Goal: Task Accomplishment & Management: Manage account settings

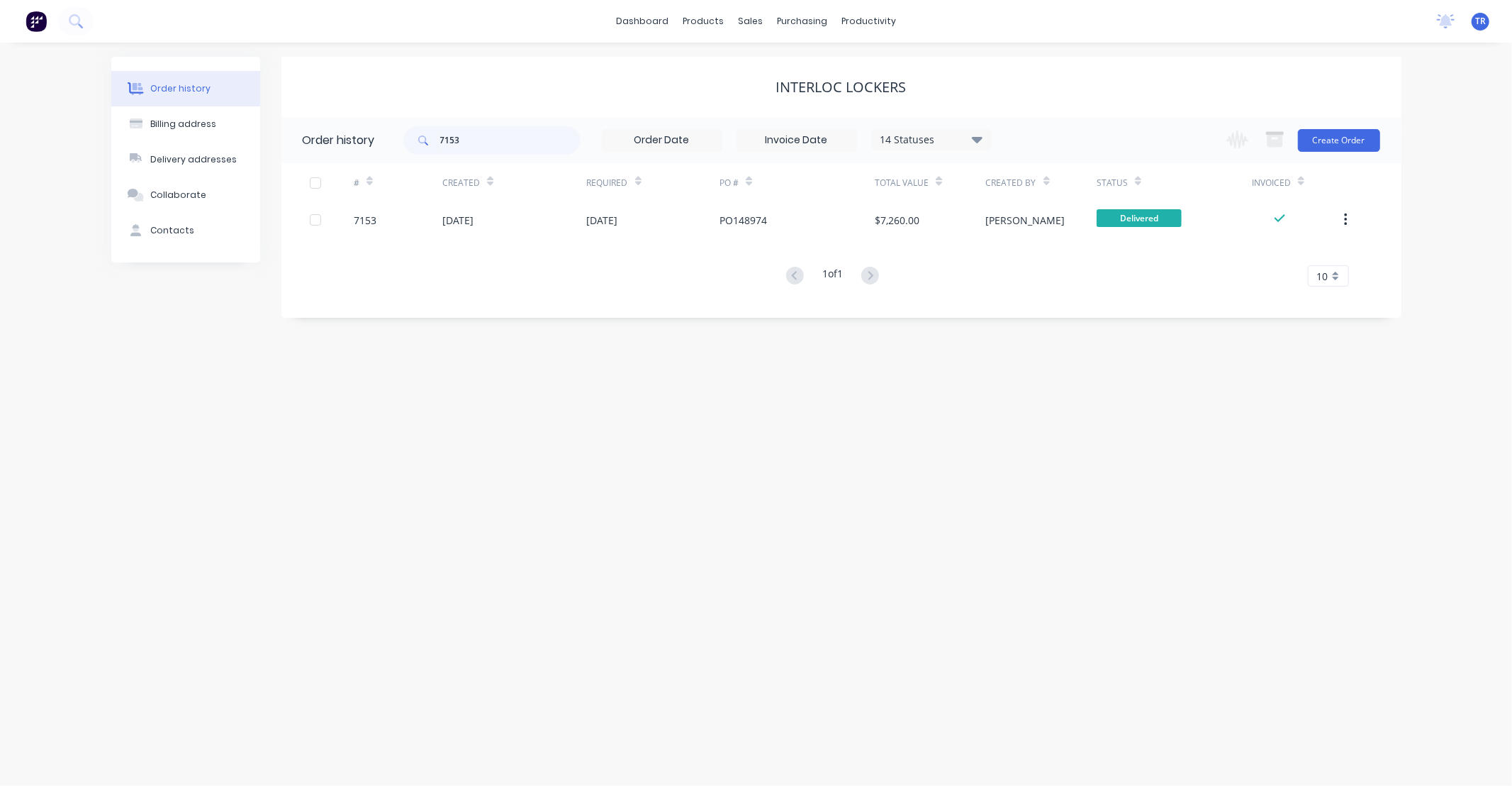
click at [591, 443] on div "Order history Billing address Delivery addresses Collaborate Contacts Interloc …" at bounding box center [756, 414] width 1512 height 744
click at [751, 20] on div "sales" at bounding box center [750, 21] width 39 height 22
click at [782, 66] on div "Sales Orders" at bounding box center [803, 68] width 58 height 13
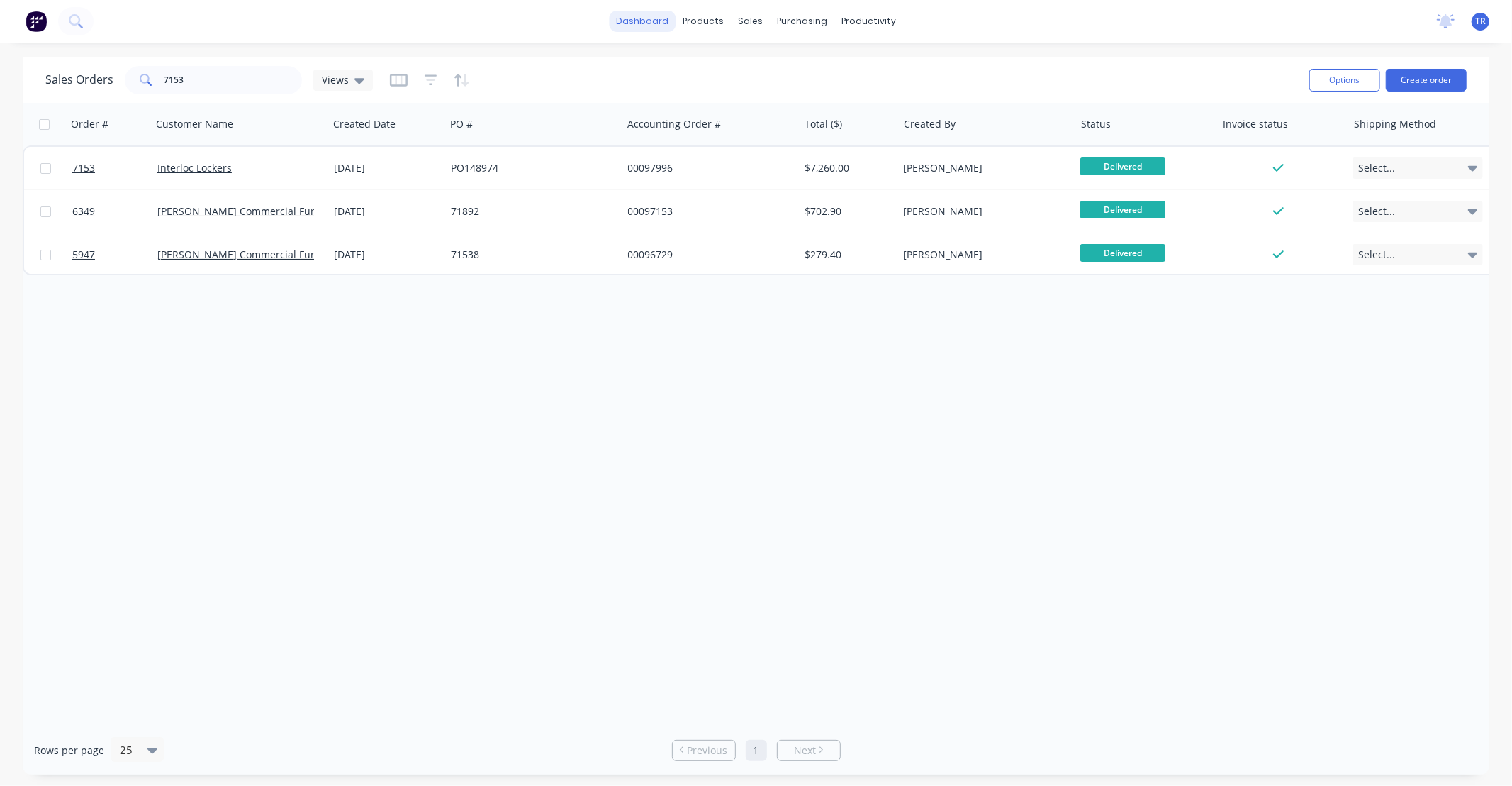
click at [650, 24] on link "dashboard" at bounding box center [642, 21] width 66 height 22
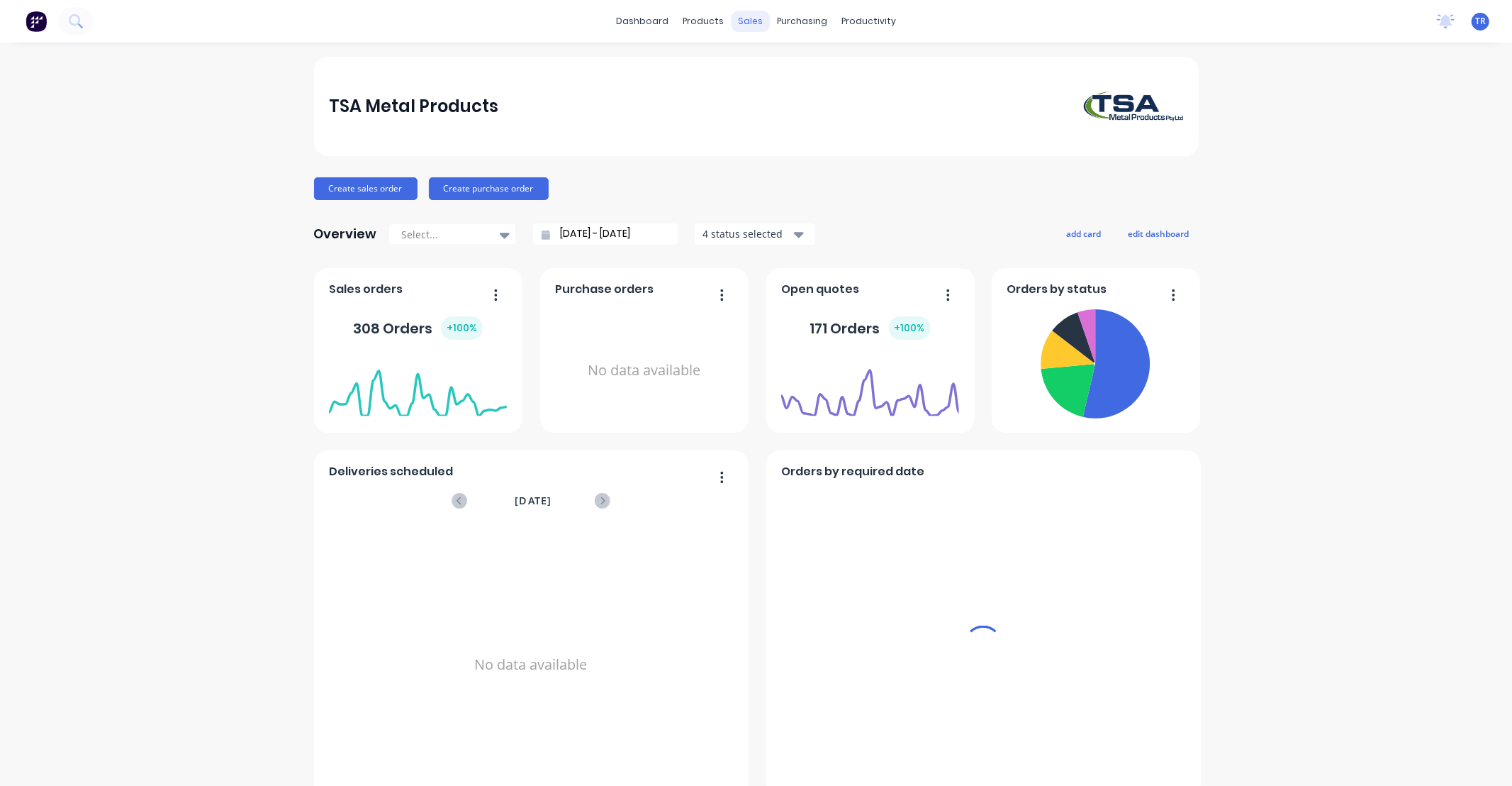
click at [760, 24] on div "sales" at bounding box center [750, 21] width 39 height 22
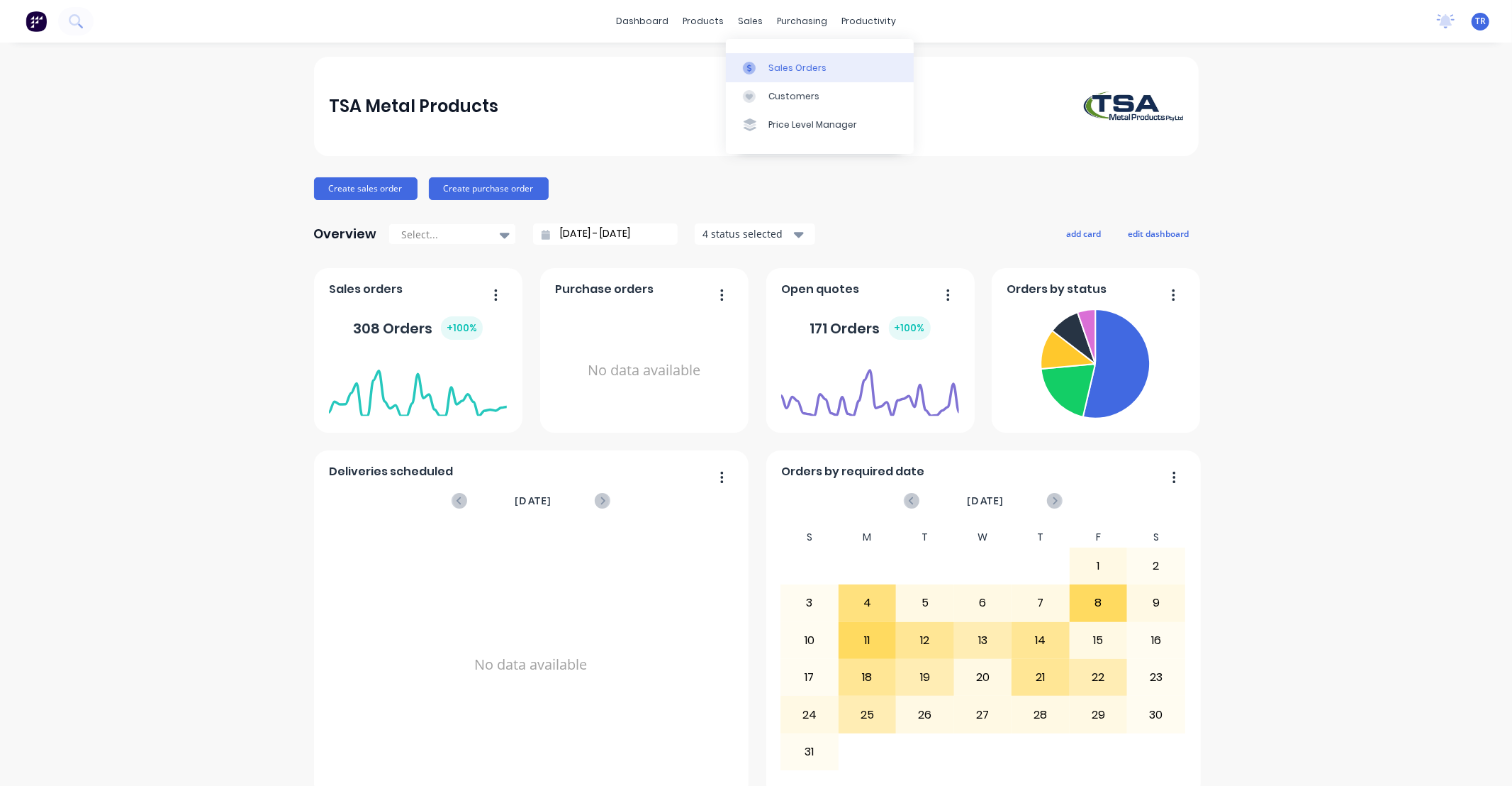
click at [776, 66] on div "Sales Orders" at bounding box center [798, 68] width 58 height 13
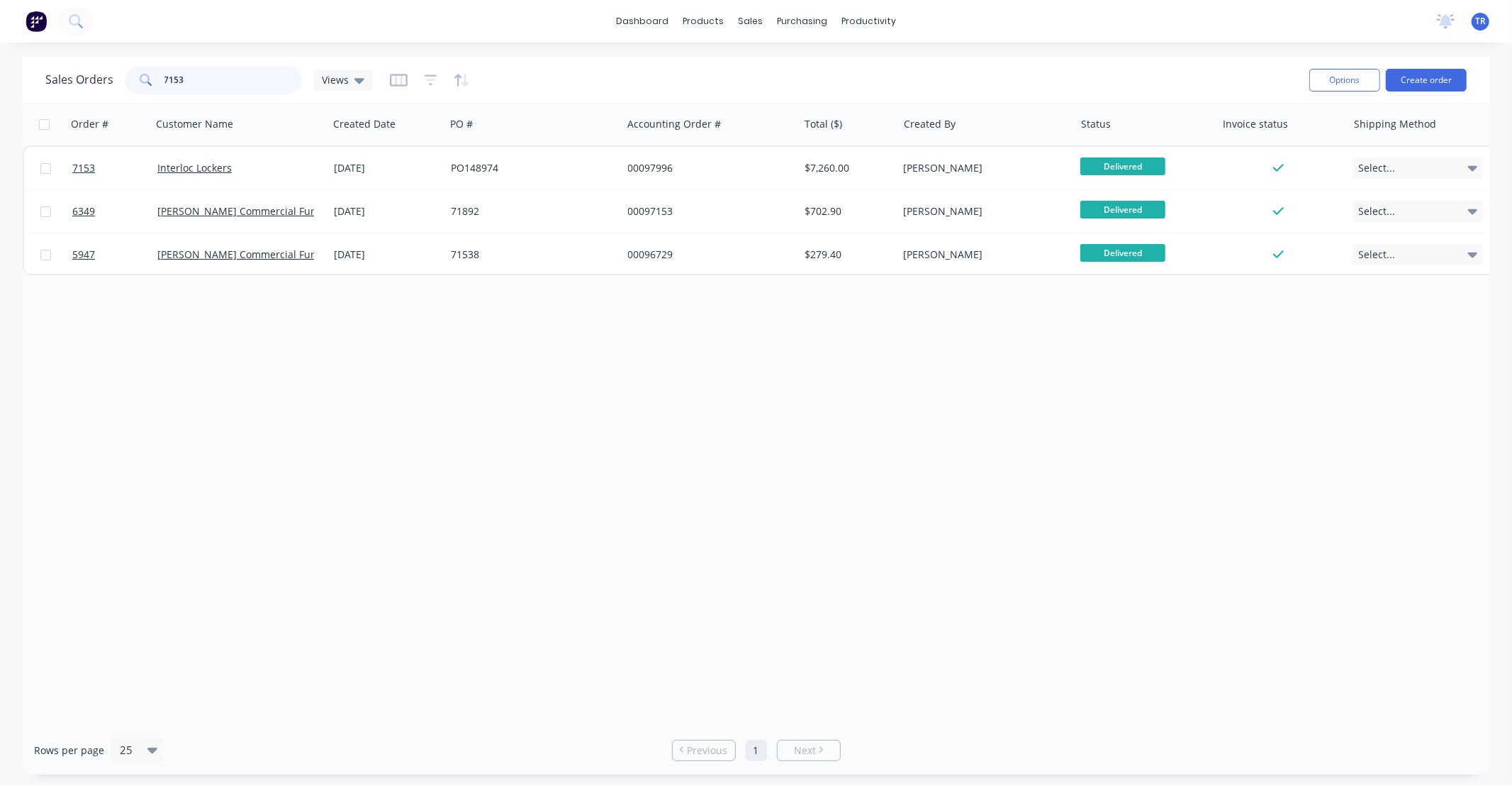
drag, startPoint x: -92, startPoint y: 74, endPoint x: -122, endPoint y: 72, distance: 30.1
click at [0, 72] on html "dashboard products sales purchasing productivity dashboard products Product Cat…" at bounding box center [756, 393] width 1512 height 786
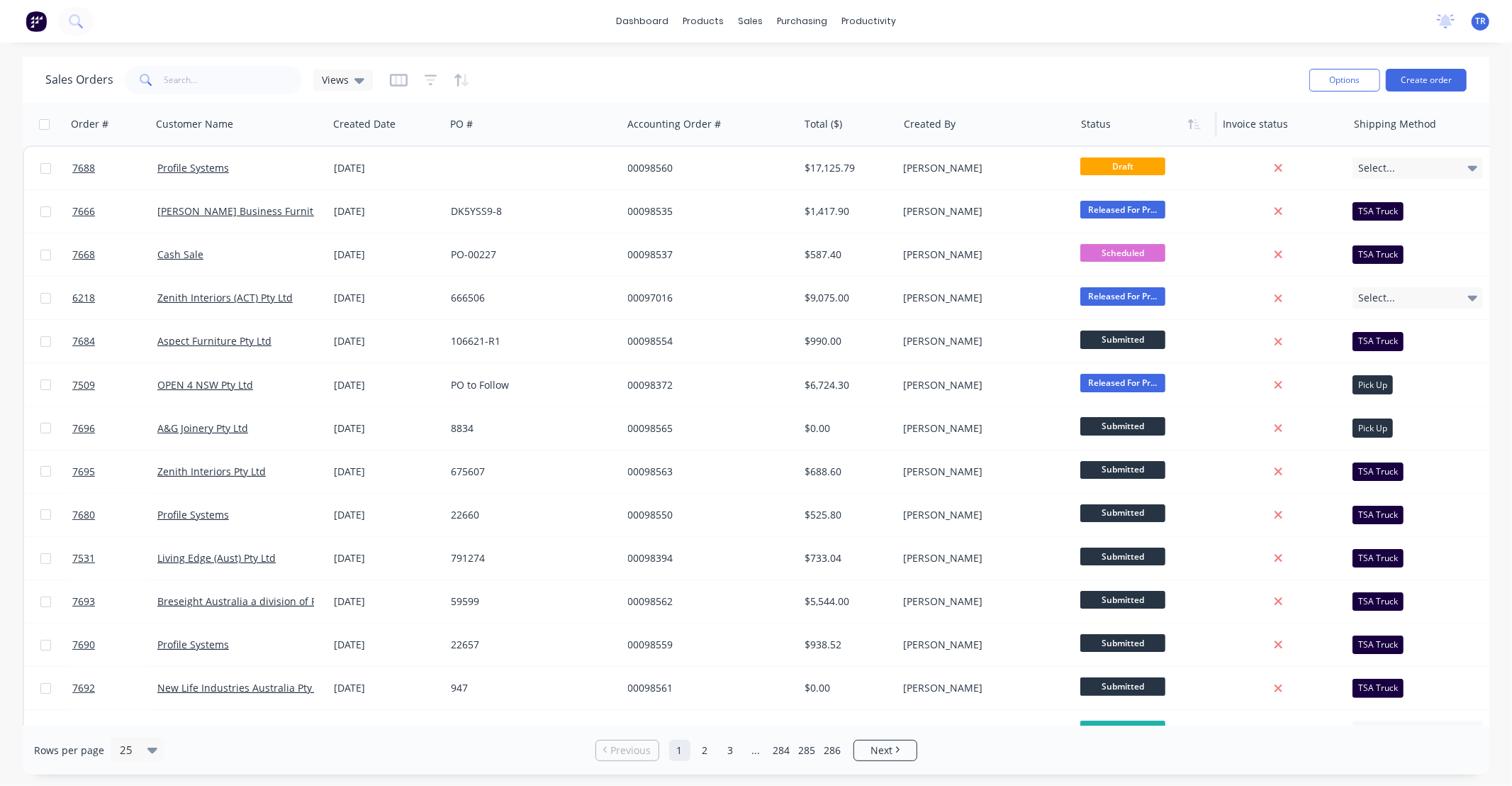
click at [1122, 130] on div at bounding box center [1143, 124] width 124 height 28
click at [1136, 129] on div at bounding box center [1143, 124] width 124 height 28
click at [1196, 129] on icon "button" at bounding box center [1198, 124] width 6 height 10
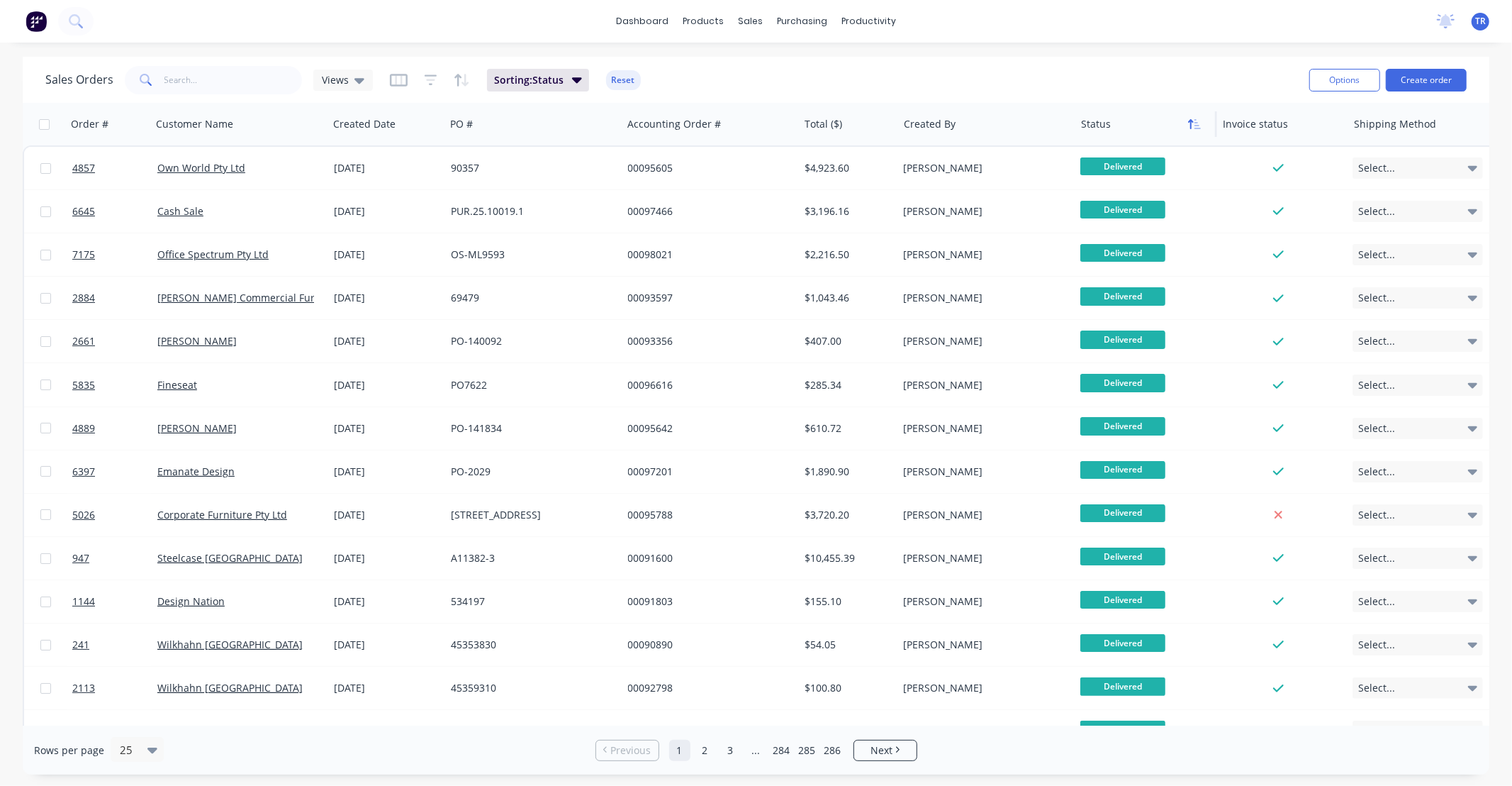
click at [1195, 129] on icon "button" at bounding box center [1198, 124] width 6 height 10
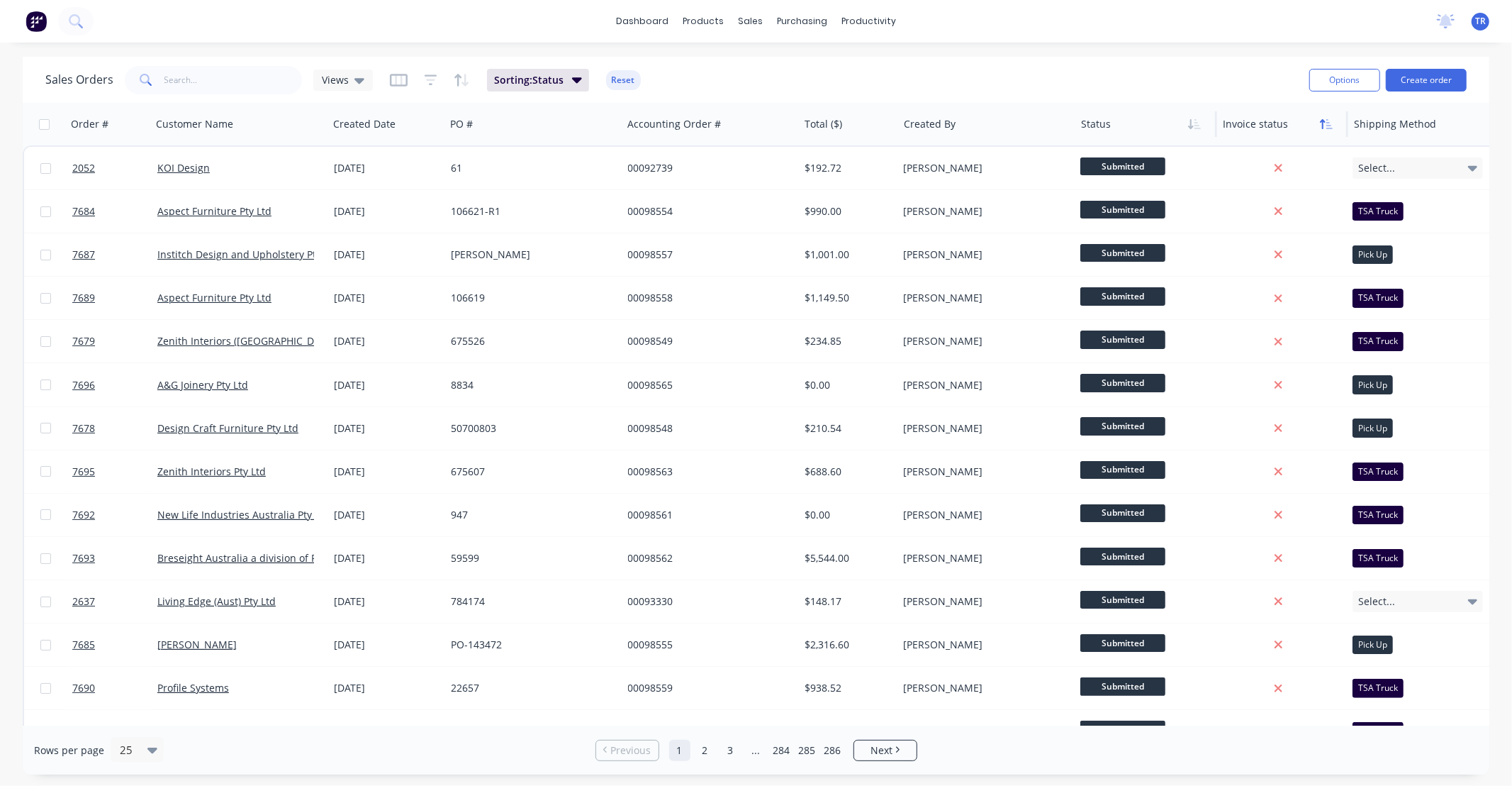
click at [1326, 125] on icon "button" at bounding box center [1327, 124] width 13 height 11
click at [1286, 126] on div at bounding box center [1279, 124] width 114 height 28
click at [1328, 126] on icon "button" at bounding box center [1327, 124] width 13 height 11
click at [380, 130] on div at bounding box center [384, 124] width 101 height 28
click at [419, 124] on icon "button" at bounding box center [420, 124] width 5 height 10
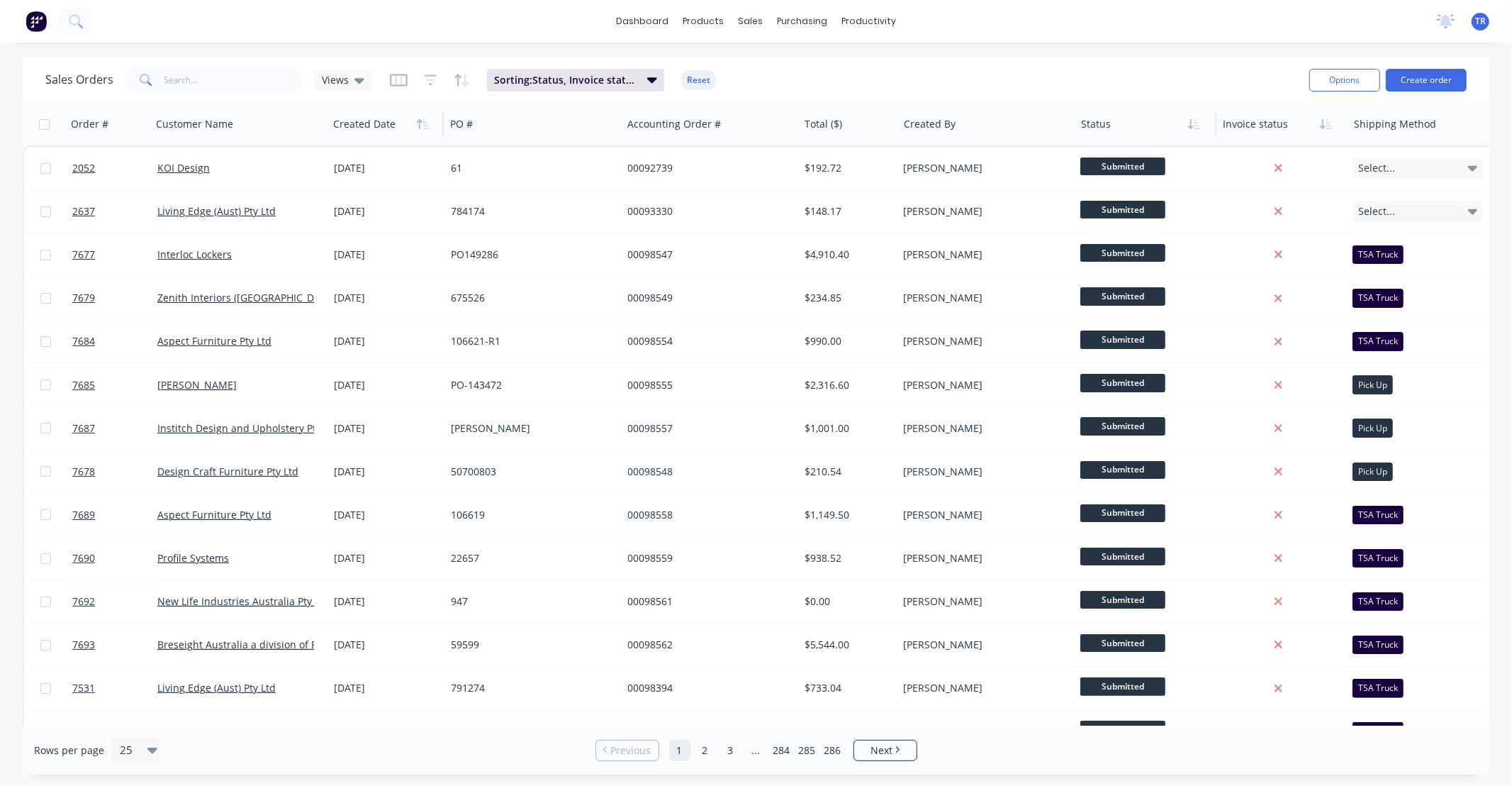
click at [419, 124] on icon "button" at bounding box center [420, 124] width 5 height 10
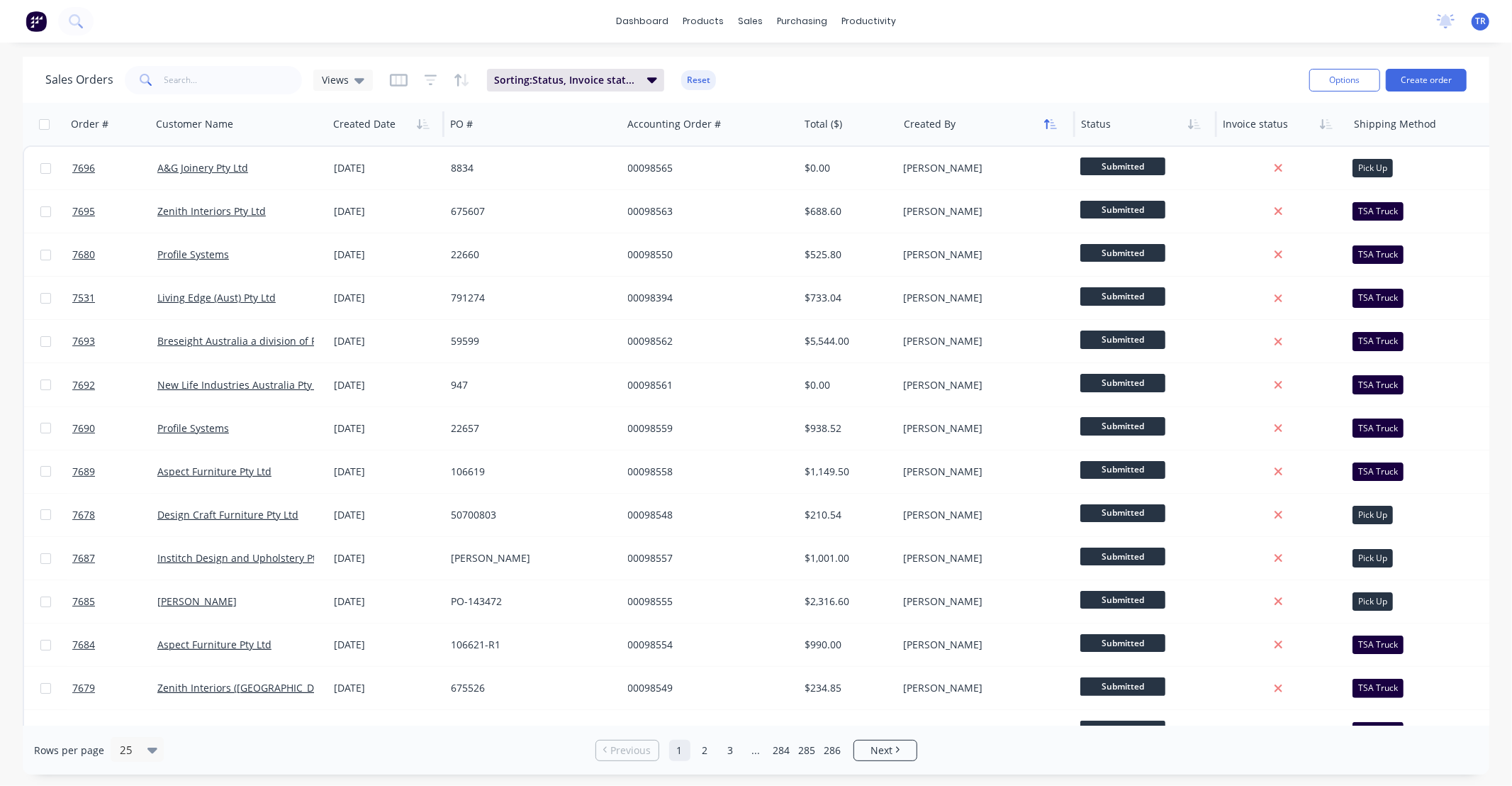
click at [1044, 128] on icon "button" at bounding box center [1051, 124] width 13 height 11
click at [1136, 132] on div at bounding box center [1143, 124] width 124 height 28
click at [1196, 122] on icon "button" at bounding box center [1198, 124] width 6 height 10
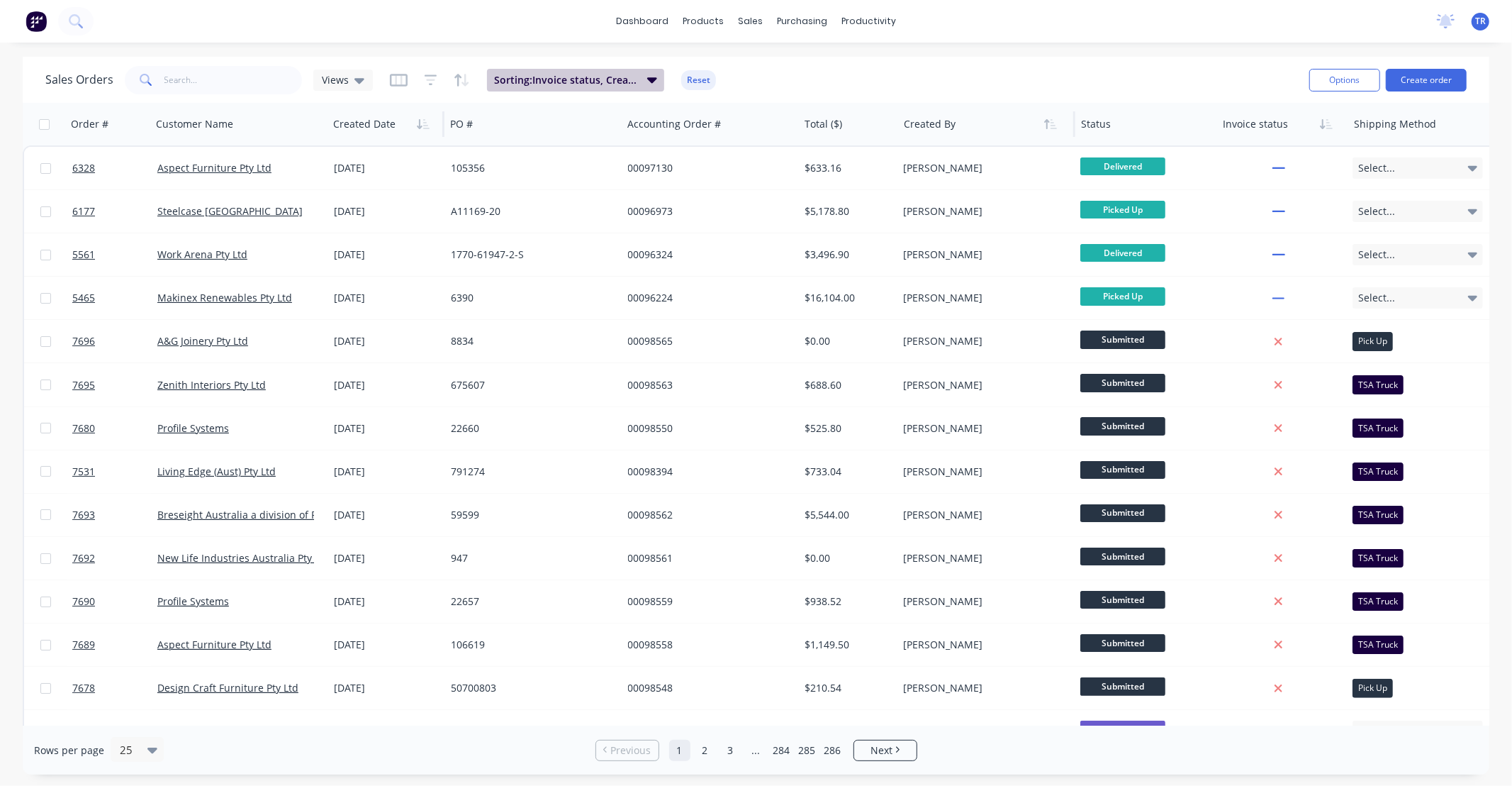
click at [618, 80] on span "Sorting: Invoice status, Created Date, Created By" at bounding box center [566, 80] width 145 height 14
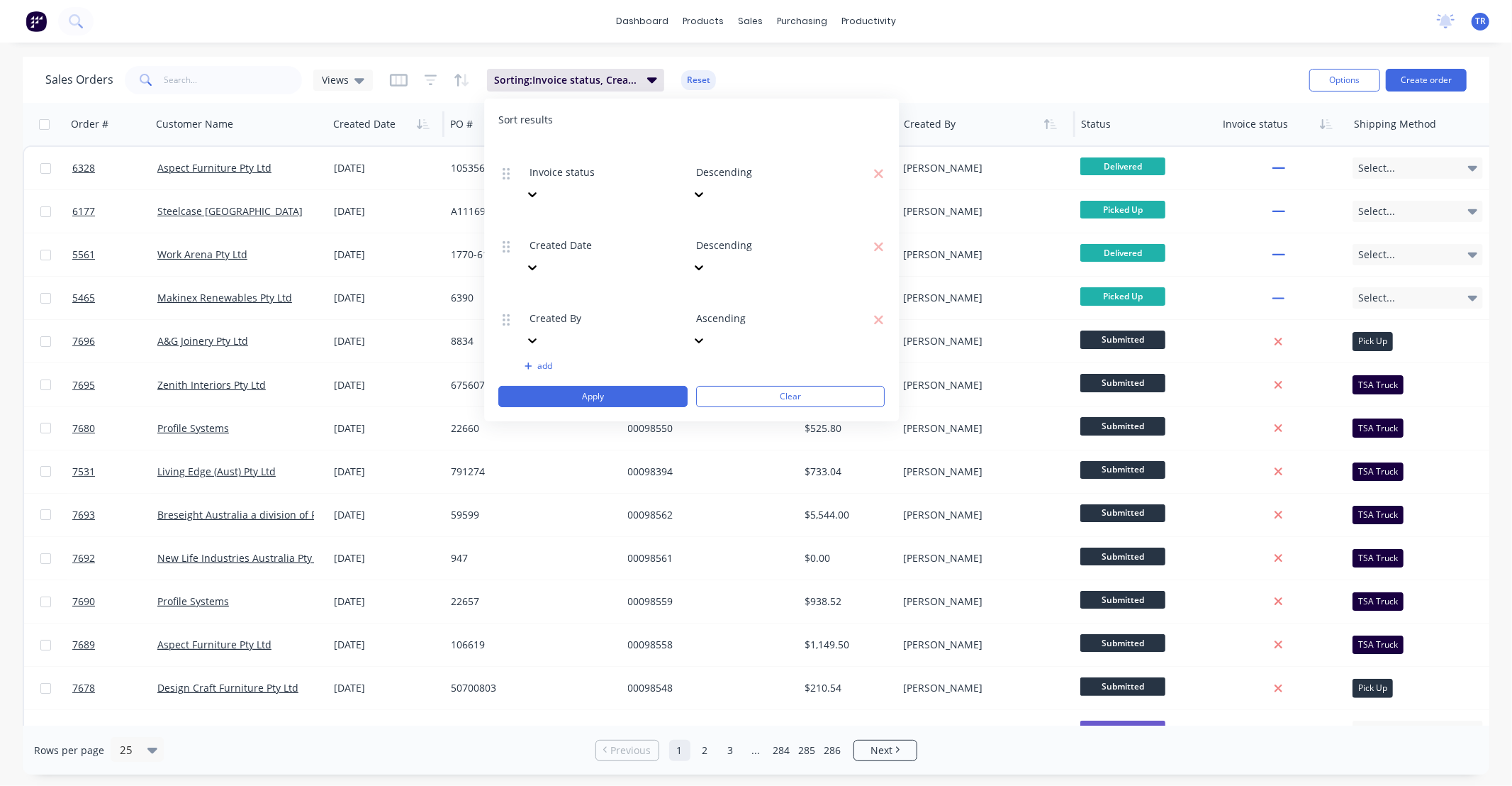
click at [539, 187] on icon at bounding box center [532, 194] width 14 height 14
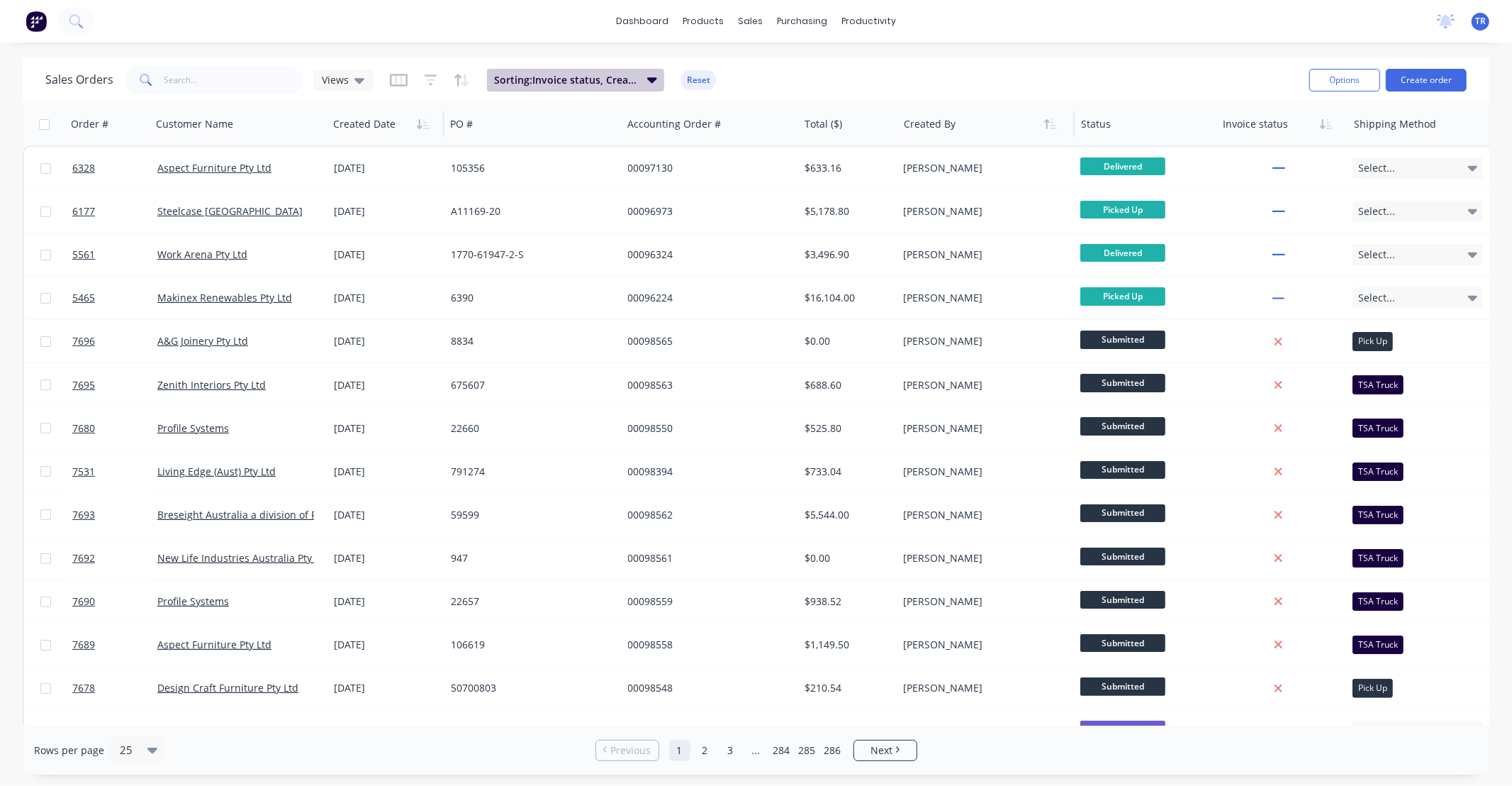
click at [639, 88] on button "Sorting: Invoice status, Created Date, Created By" at bounding box center [575, 80] width 177 height 22
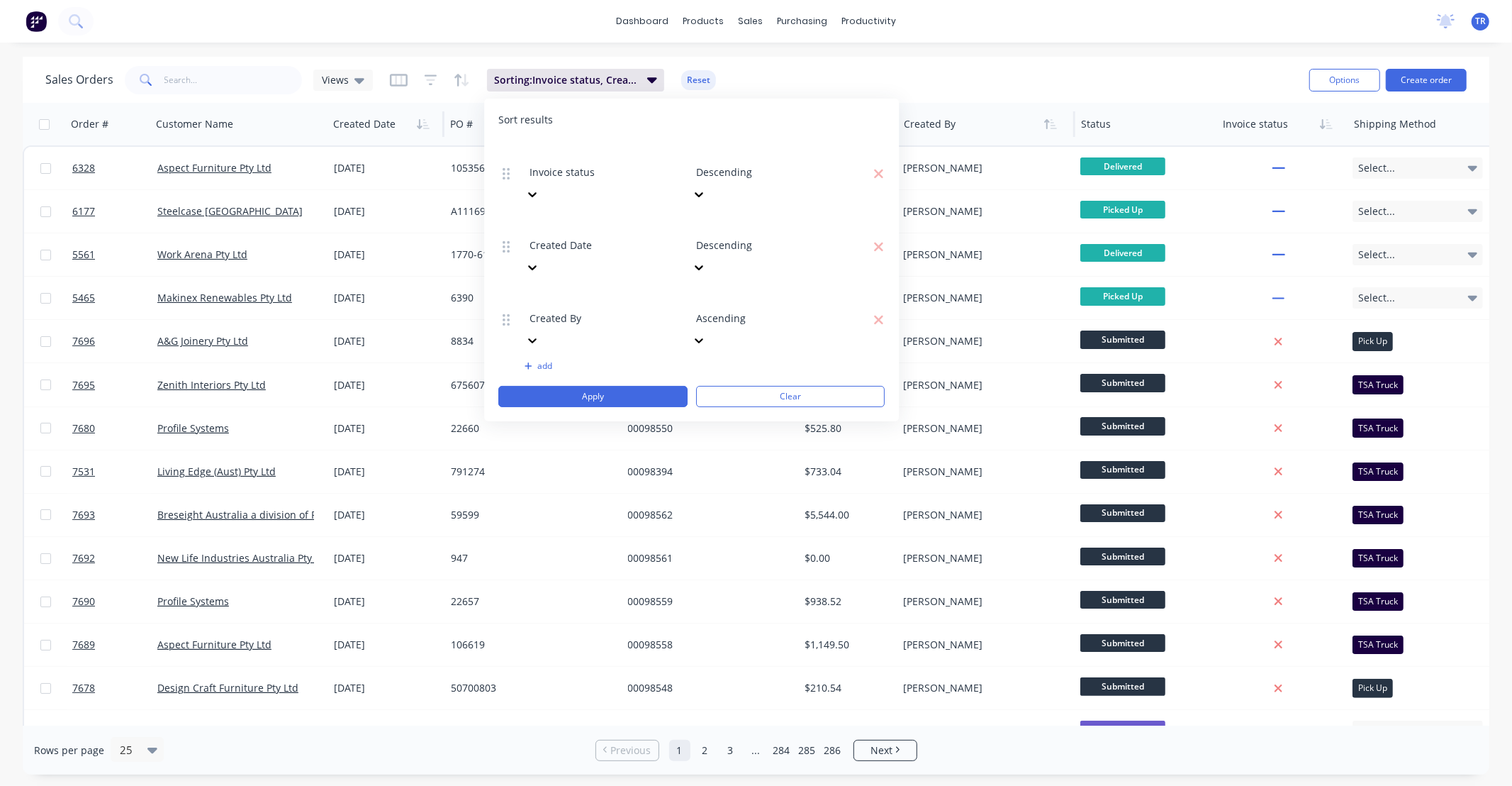
click at [539, 187] on icon at bounding box center [532, 194] width 14 height 14
click at [769, 386] on button "Clear" at bounding box center [790, 397] width 189 height 22
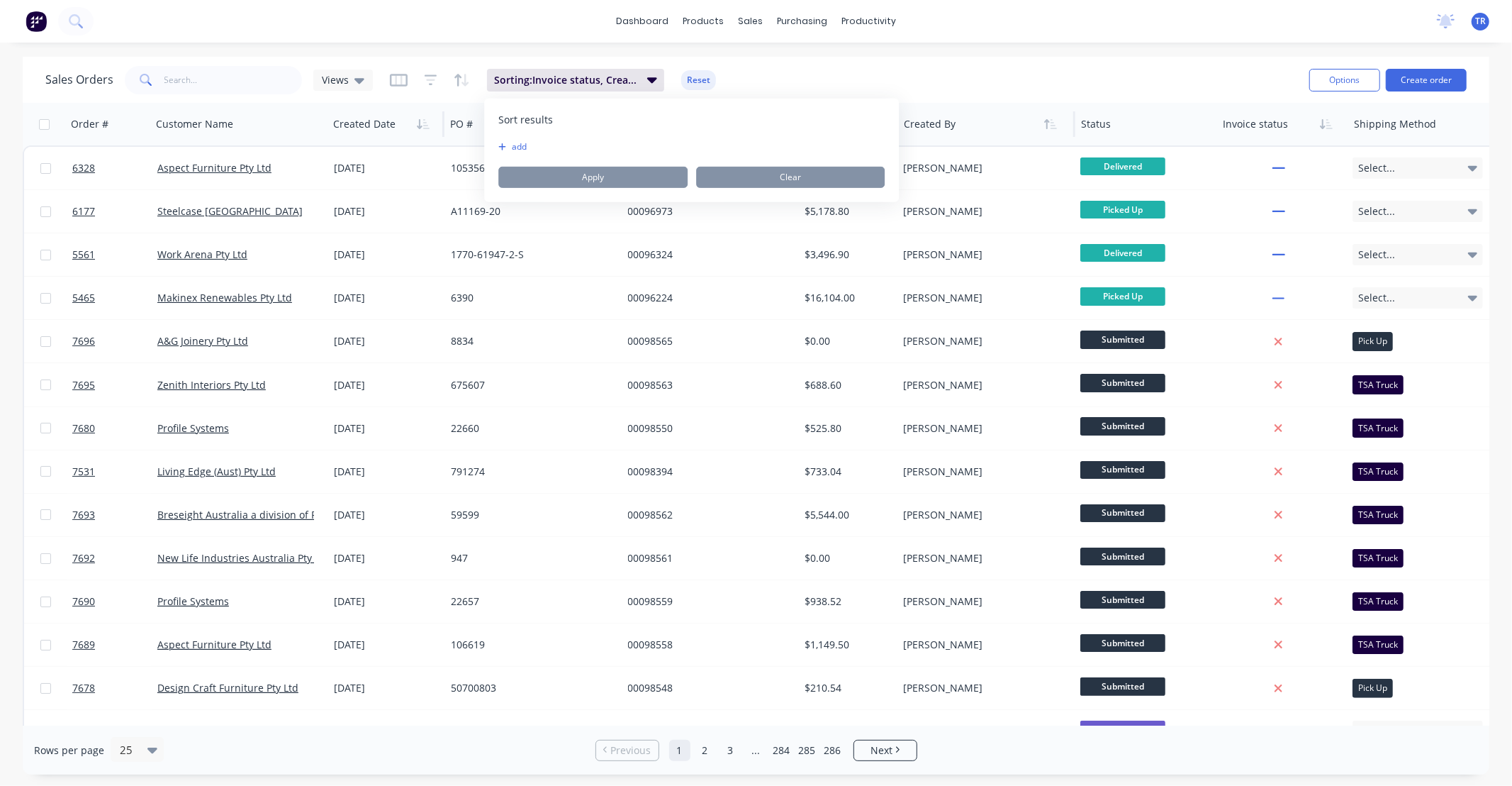
click at [507, 144] on button "add" at bounding box center [507, 147] width 18 height 11
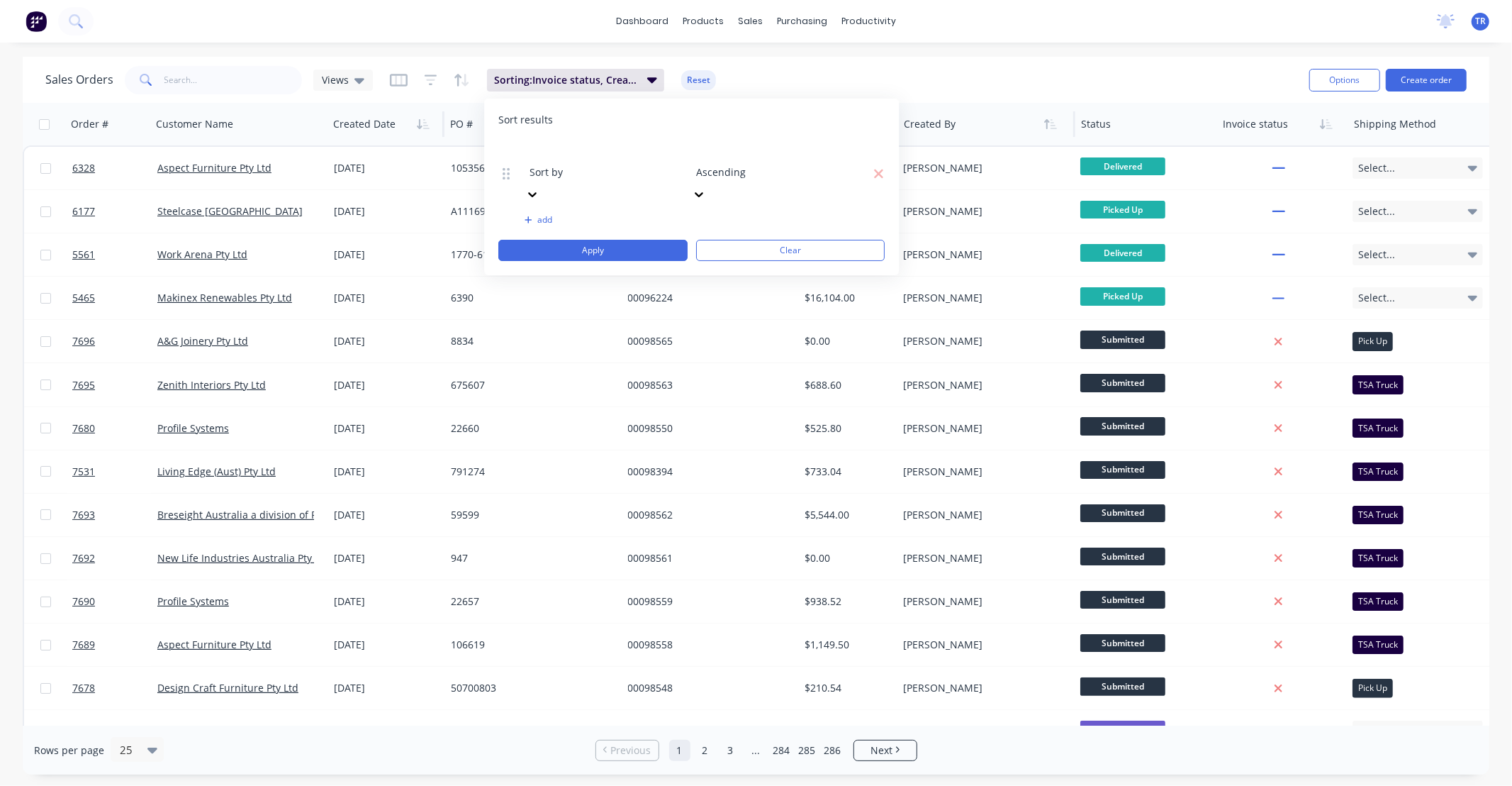
click at [613, 154] on div at bounding box center [631, 153] width 204 height 18
click at [810, 159] on div at bounding box center [798, 153] width 204 height 18
click at [798, 785] on div "Ascending" at bounding box center [756, 793] width 1512 height 15
click at [632, 240] on button "Apply" at bounding box center [593, 250] width 189 height 22
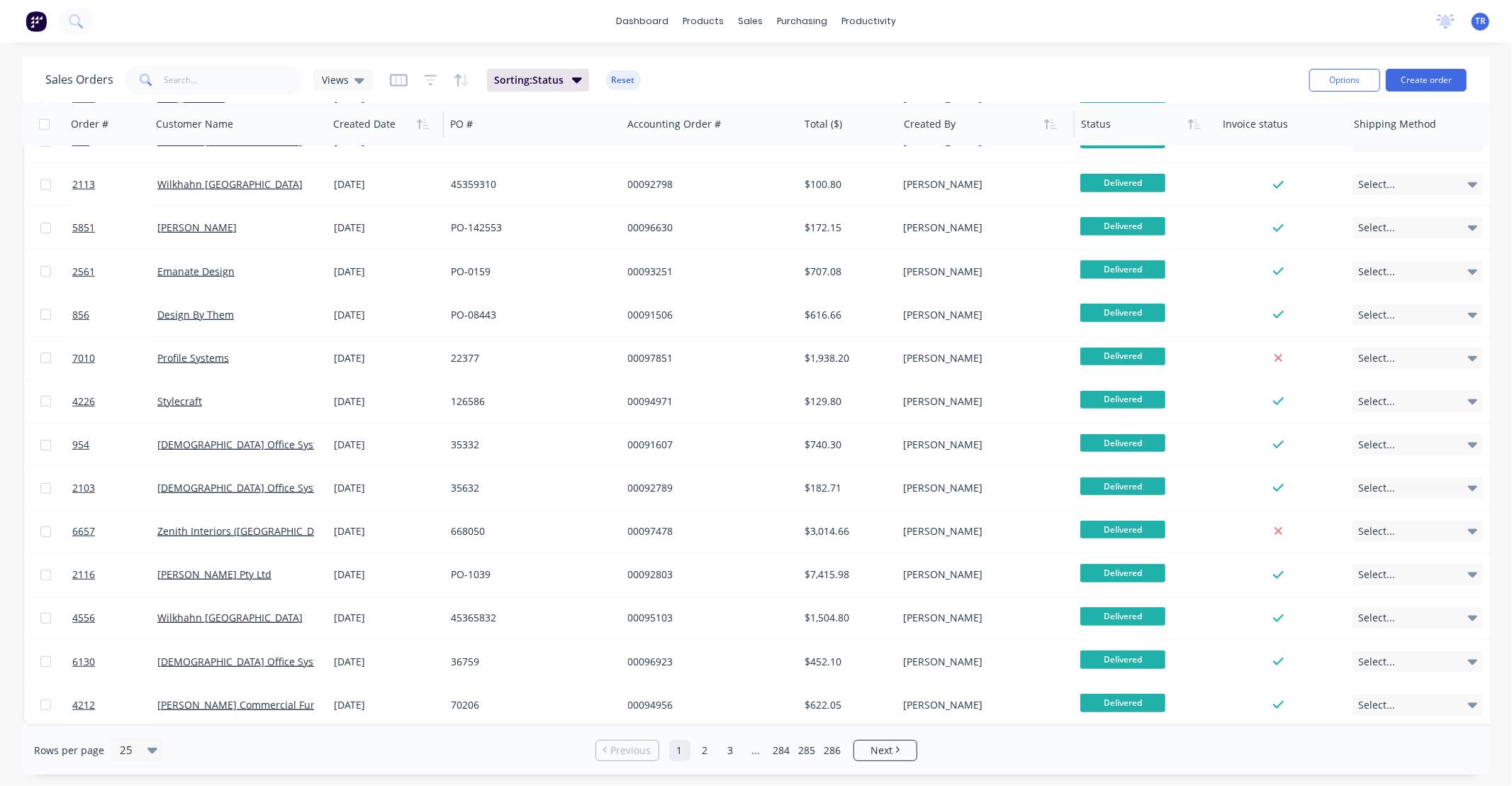
scroll to position [0, 0]
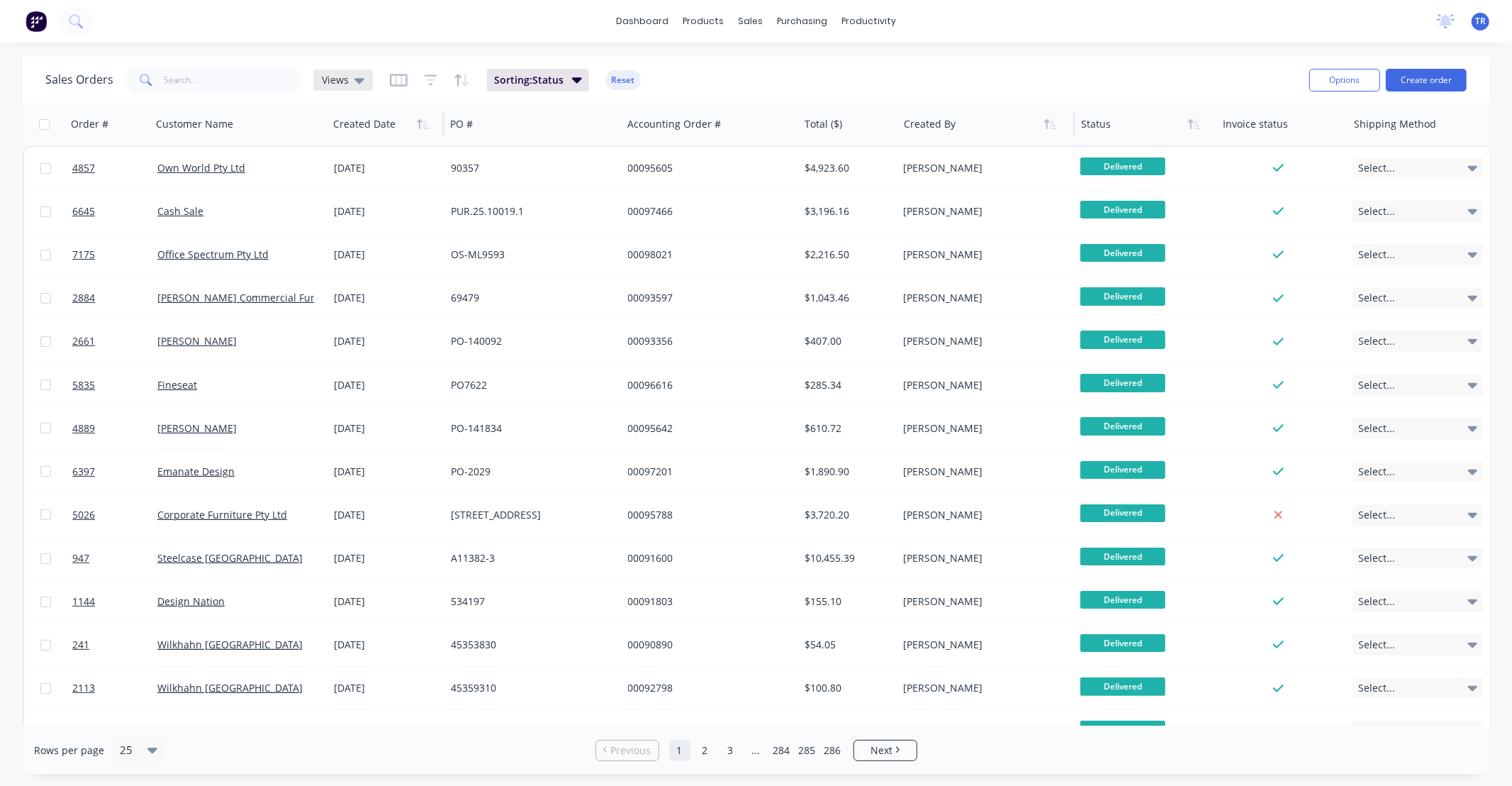
click at [364, 87] on div "Views" at bounding box center [343, 80] width 60 height 22
click at [392, 82] on icon "button" at bounding box center [399, 80] width 18 height 14
click at [438, 78] on div "Sorting: Status Reset" at bounding box center [515, 80] width 251 height 22
click at [429, 79] on icon "button" at bounding box center [431, 79] width 10 height 2
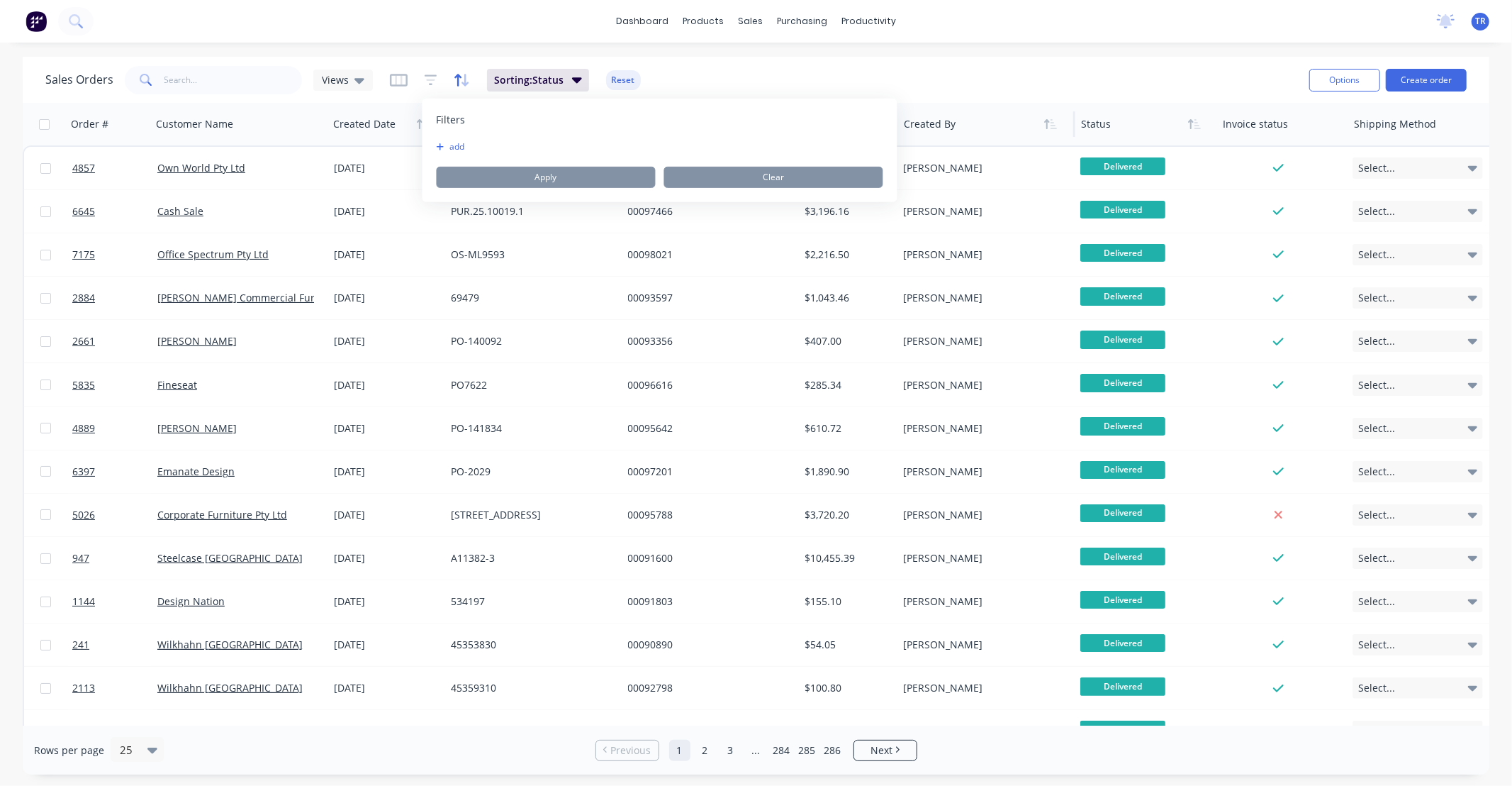
click at [466, 77] on icon "button" at bounding box center [462, 80] width 16 height 14
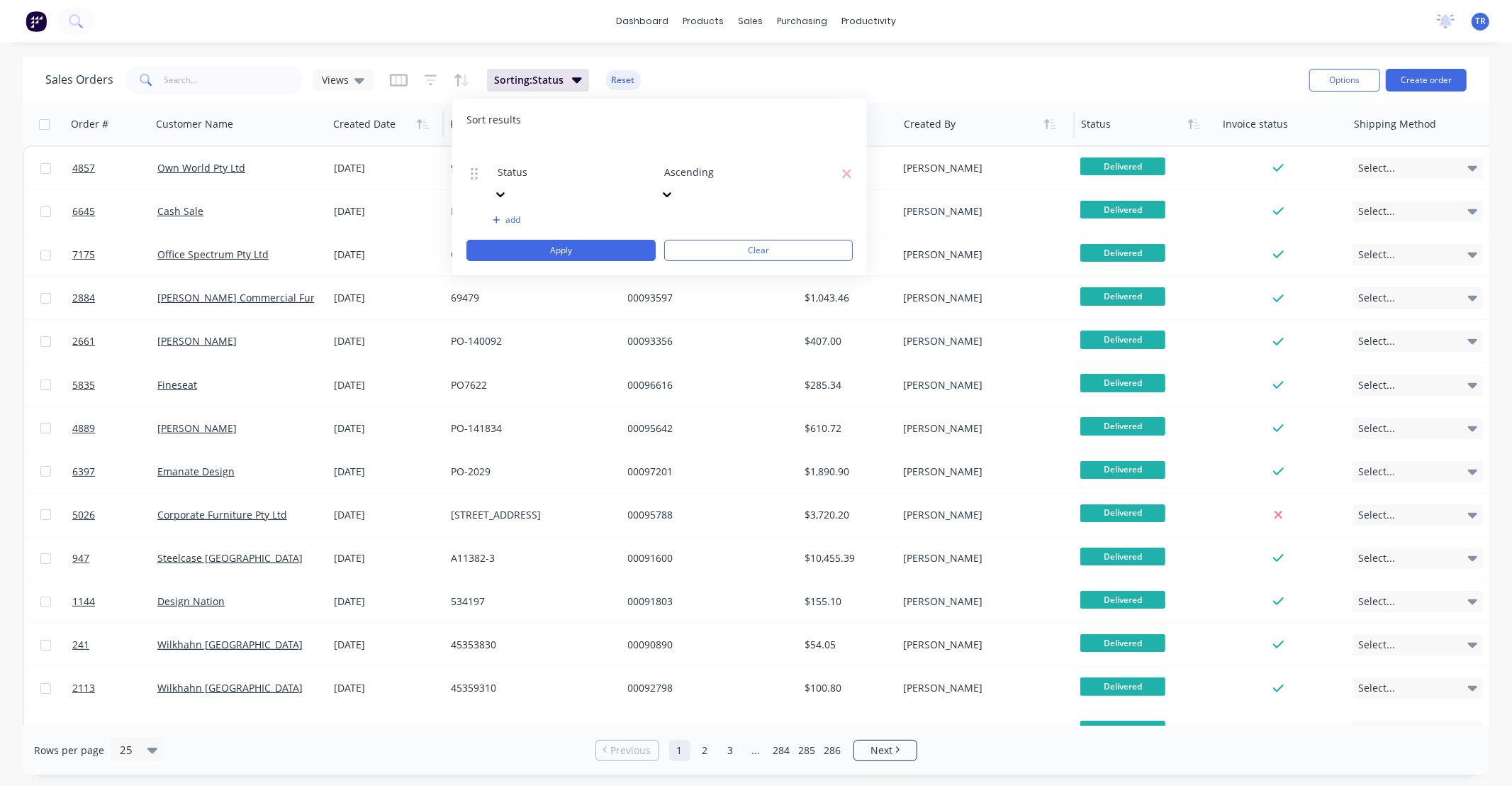
click at [557, 148] on div at bounding box center [599, 153] width 204 height 18
click at [704, 158] on div at bounding box center [766, 153] width 204 height 18
click at [710, 785] on div "Ascending" at bounding box center [756, 793] width 1512 height 15
click at [617, 240] on button "Apply" at bounding box center [561, 250] width 189 height 22
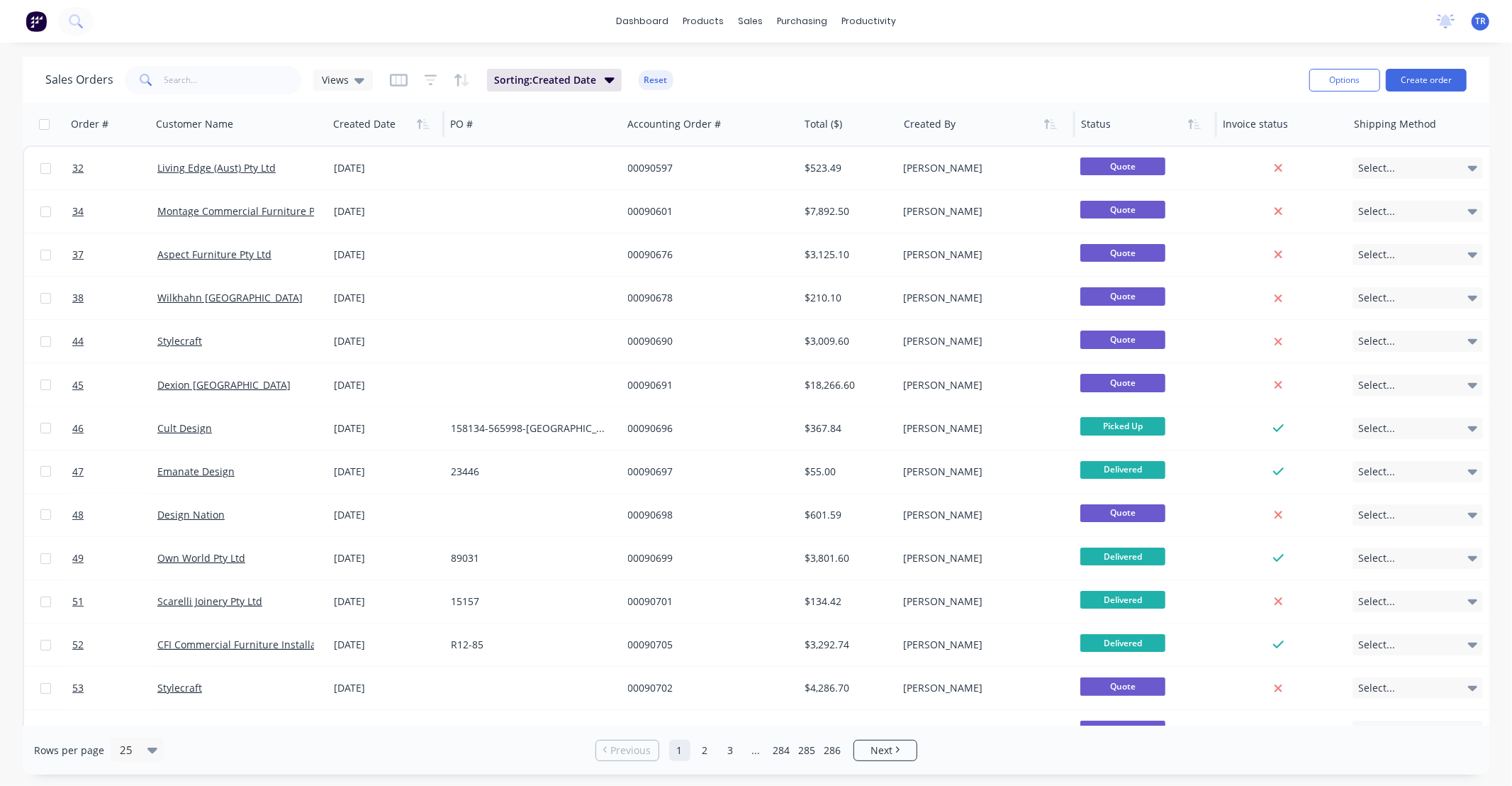
click at [1124, 129] on div at bounding box center [1143, 124] width 124 height 28
click at [1193, 129] on icon "button" at bounding box center [1195, 124] width 13 height 11
click at [370, 128] on div at bounding box center [384, 124] width 101 height 28
click at [418, 126] on icon "button" at bounding box center [424, 124] width 13 height 11
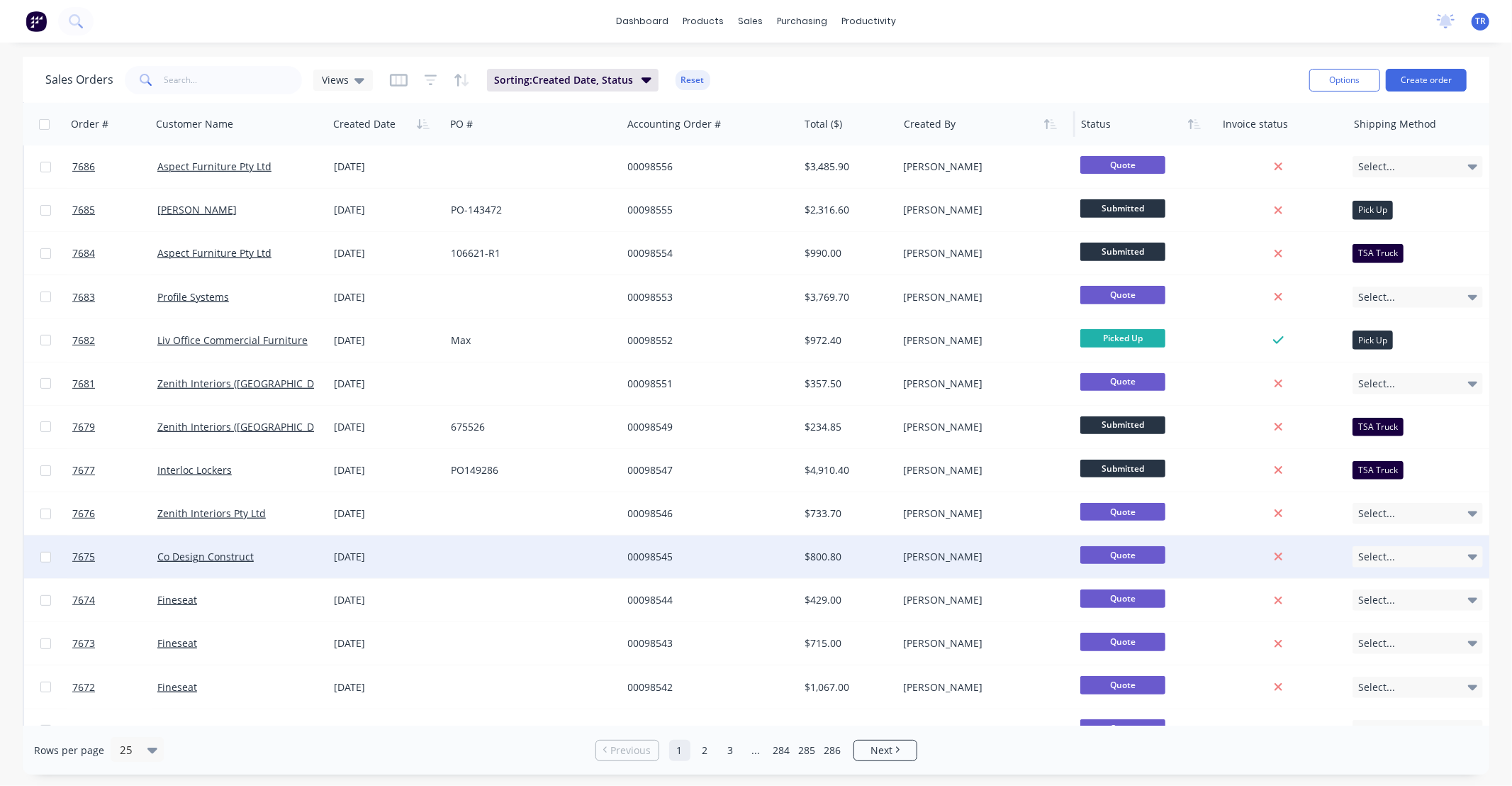
scroll to position [509, 0]
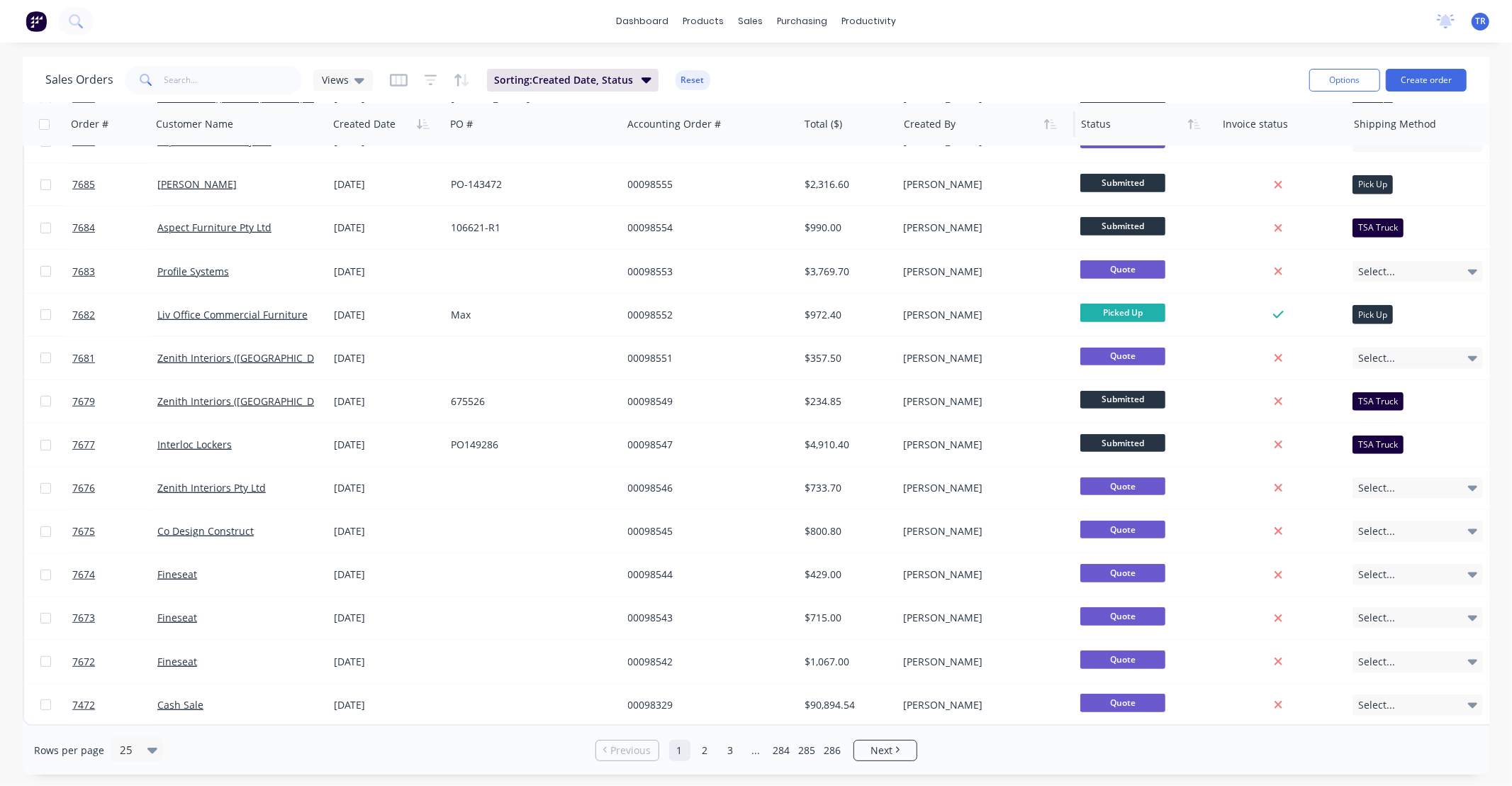
click at [704, 748] on link "2" at bounding box center [705, 750] width 22 height 22
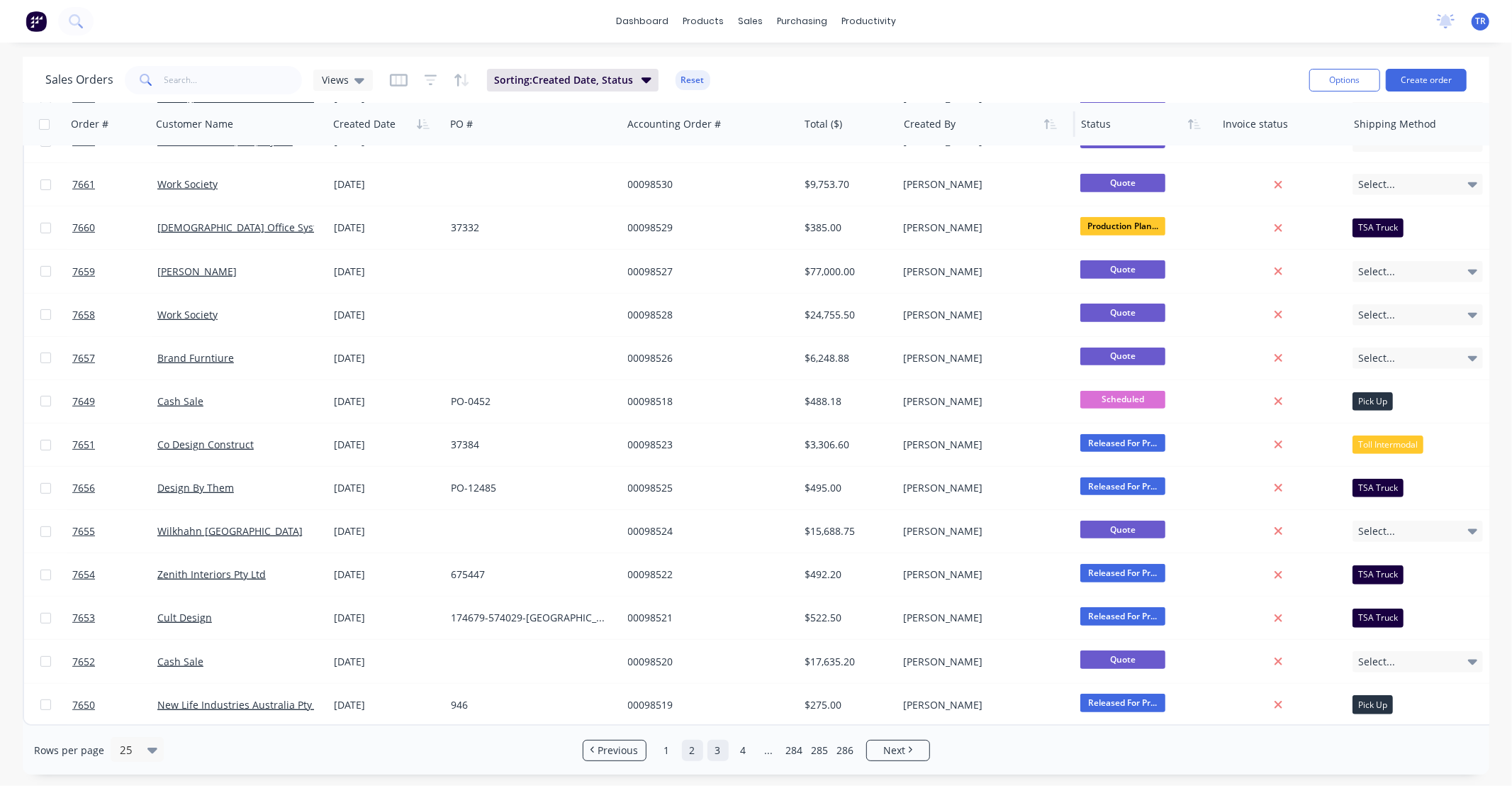
click at [717, 747] on link "3" at bounding box center [718, 750] width 22 height 22
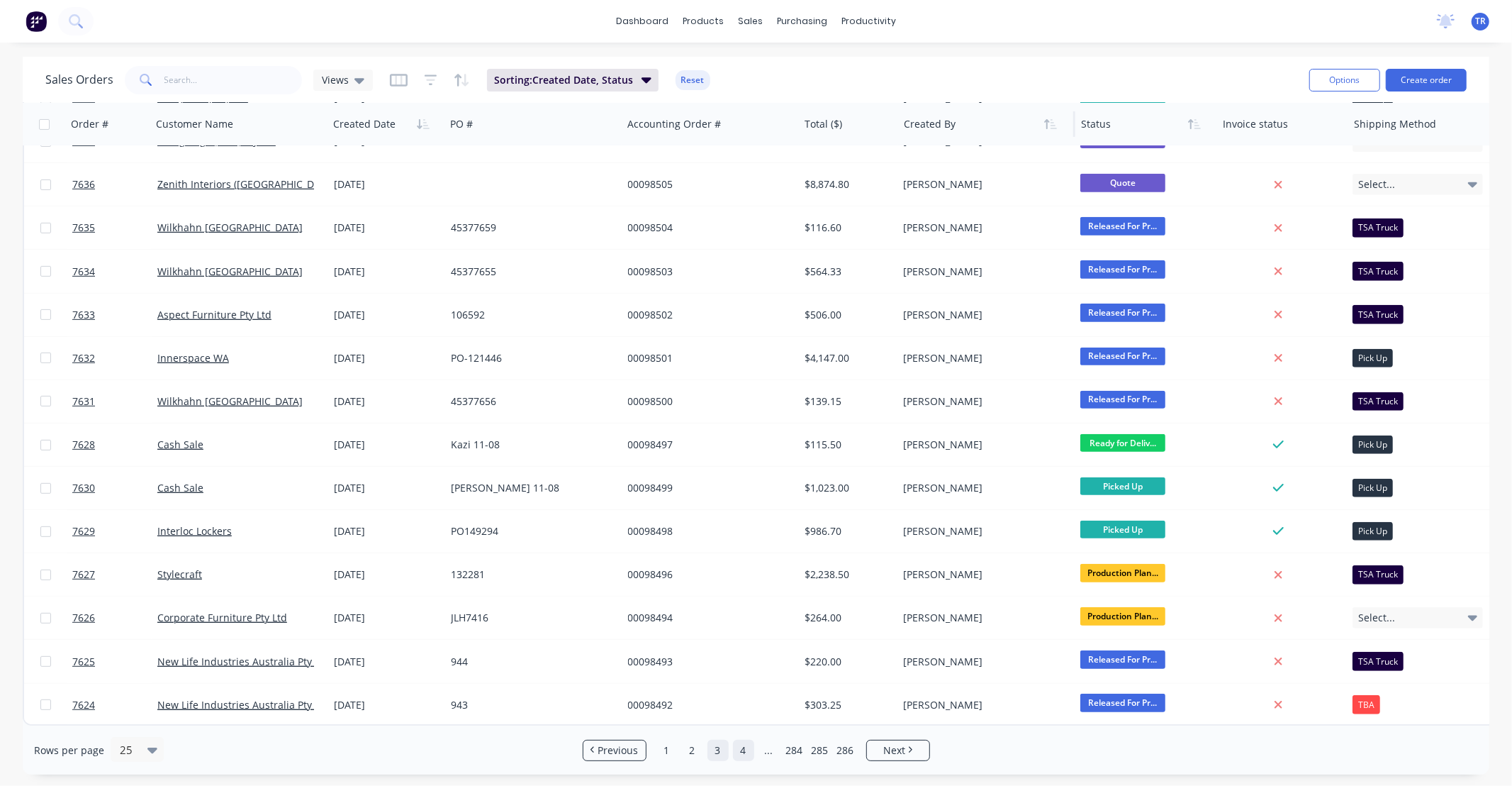
click at [738, 750] on link "4" at bounding box center [743, 750] width 22 height 22
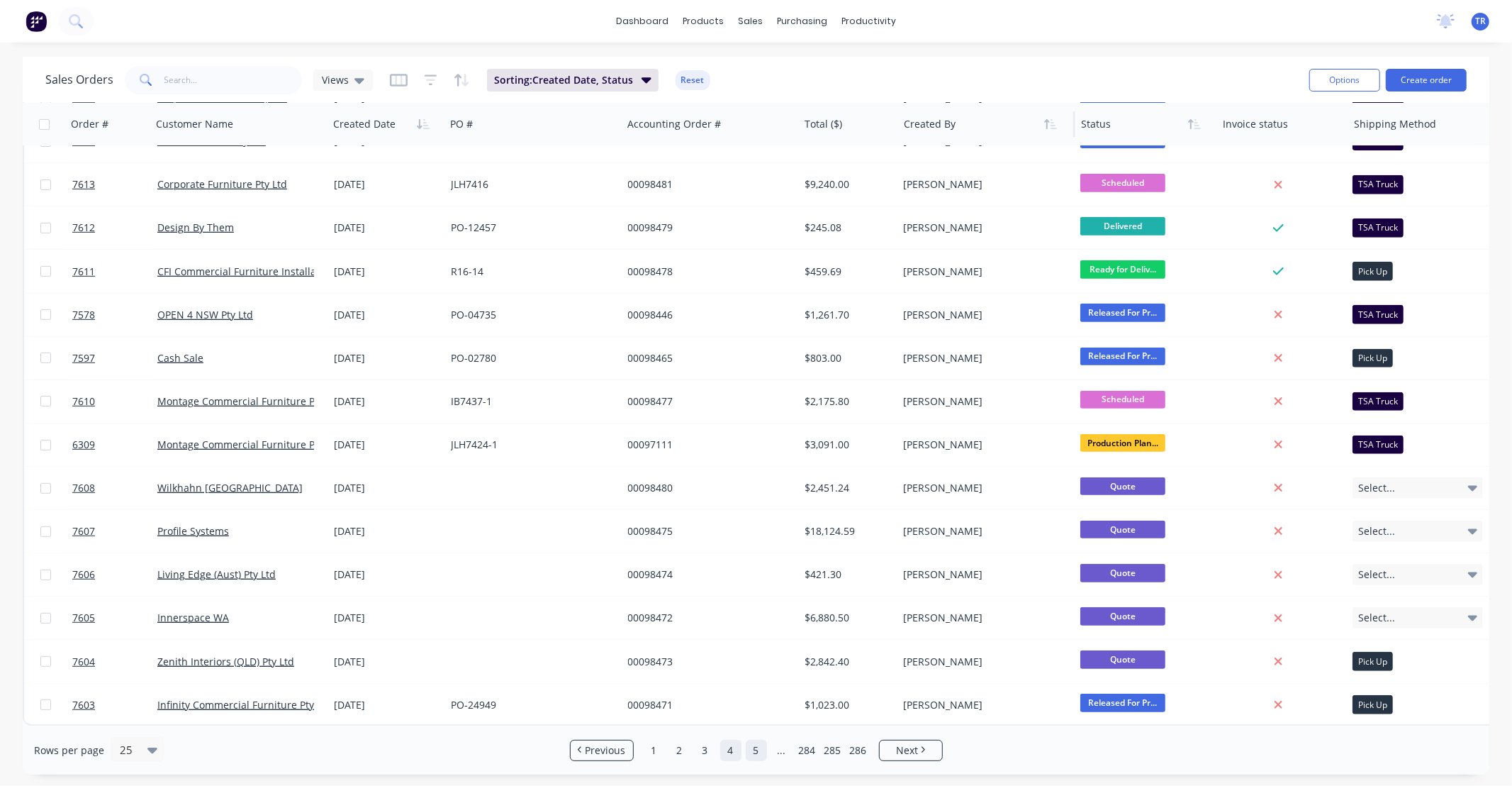
click at [762, 745] on link "5" at bounding box center [756, 750] width 22 height 22
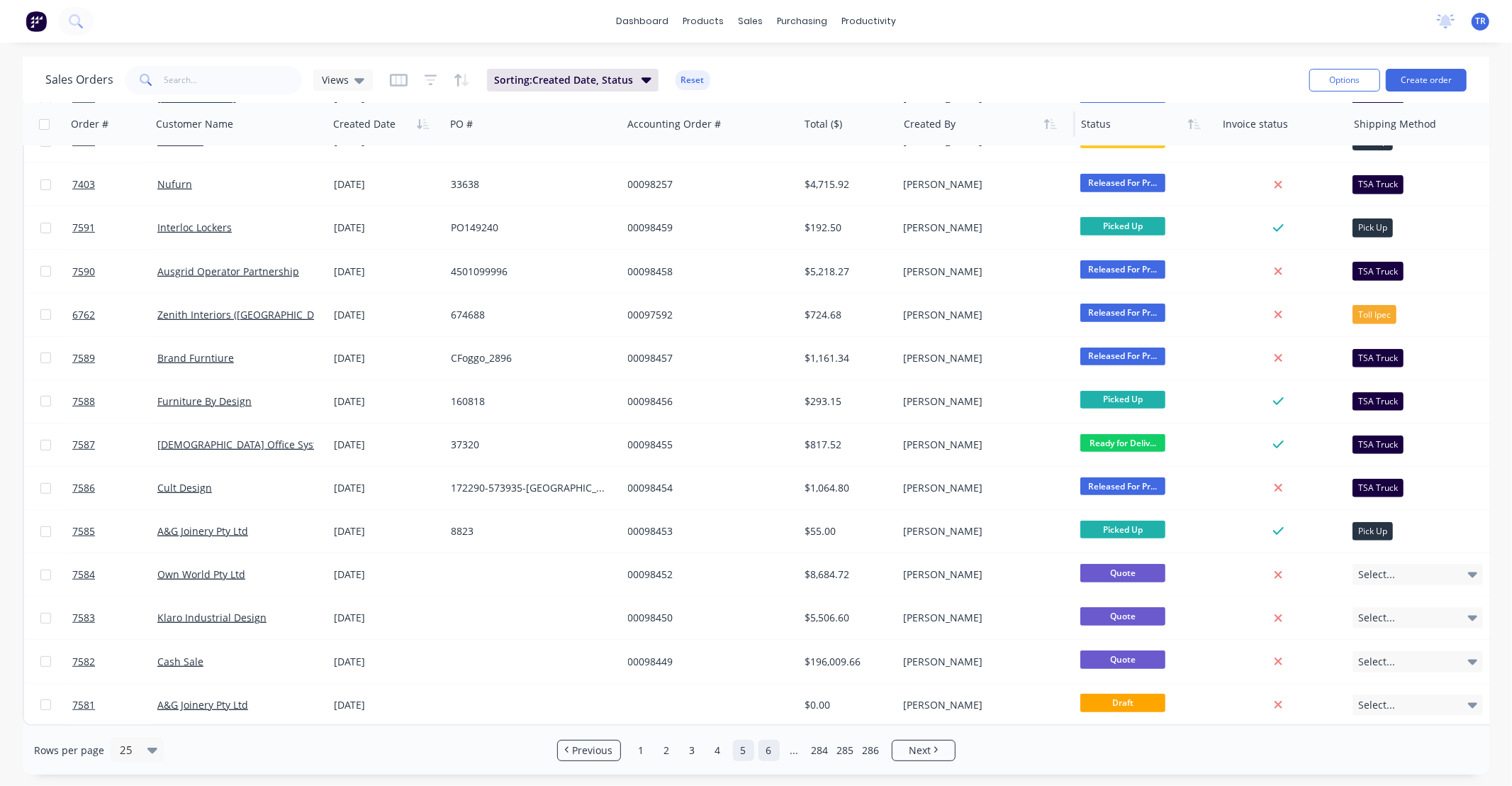
click at [766, 752] on link "6" at bounding box center [769, 750] width 22 height 22
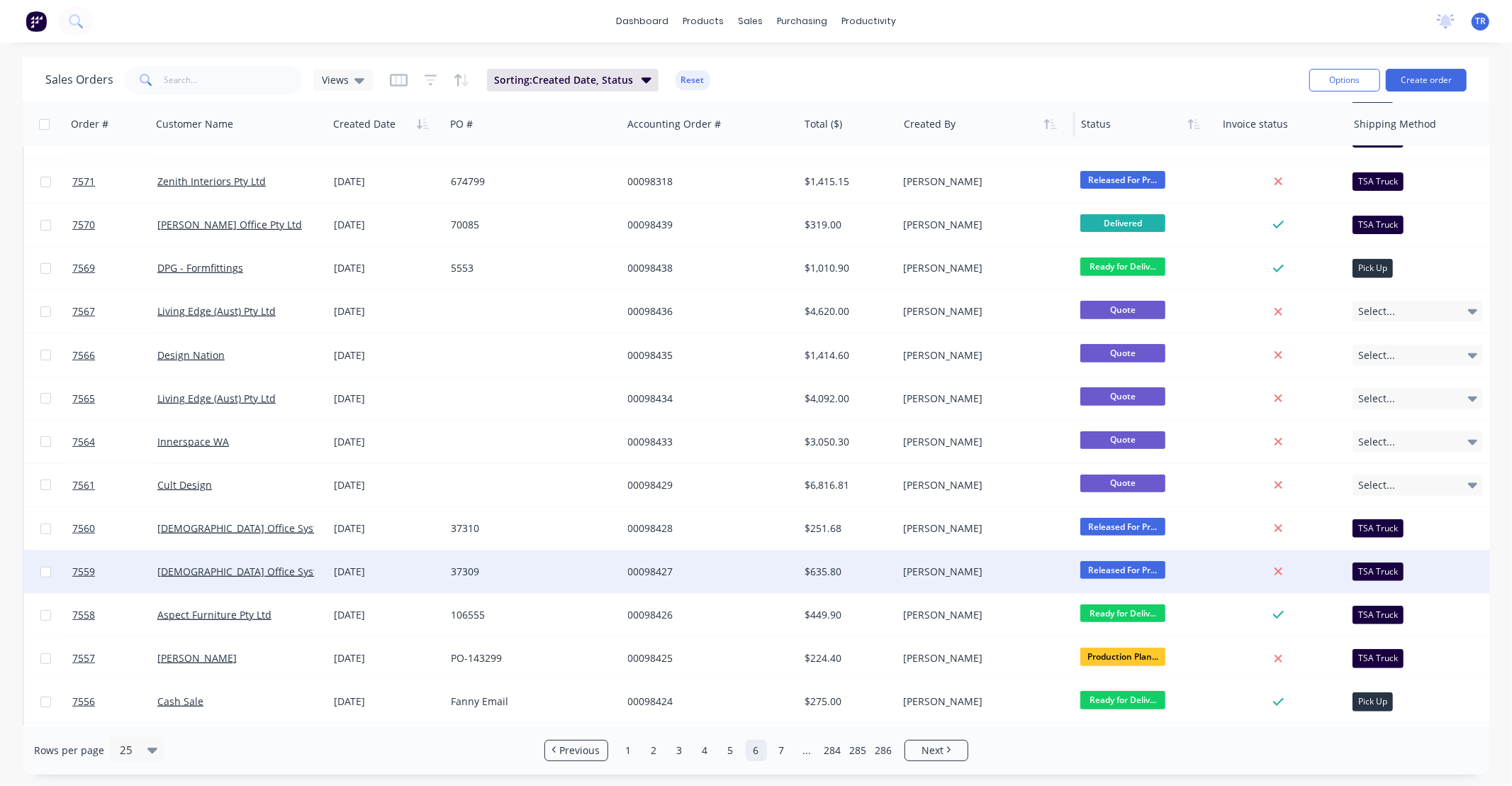
scroll to position [0, 0]
